Goal: Contribute content: Contribute content

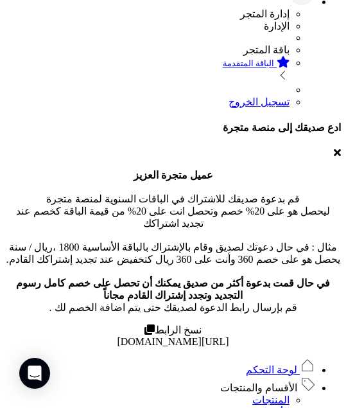
scroll to position [74, 0]
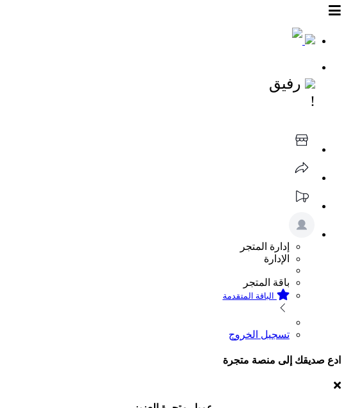
scroll to position [231, 0]
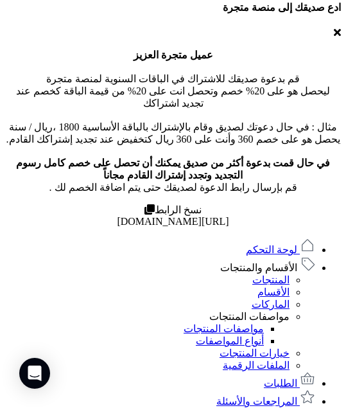
scroll to position [390, 0]
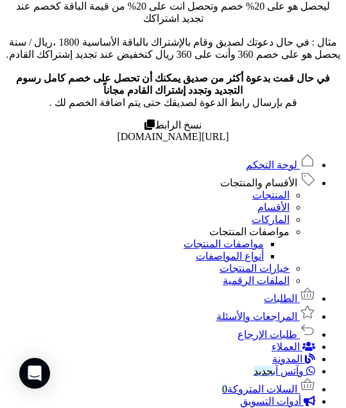
scroll to position [26, 0]
